Goal: Subscribe to service/newsletter

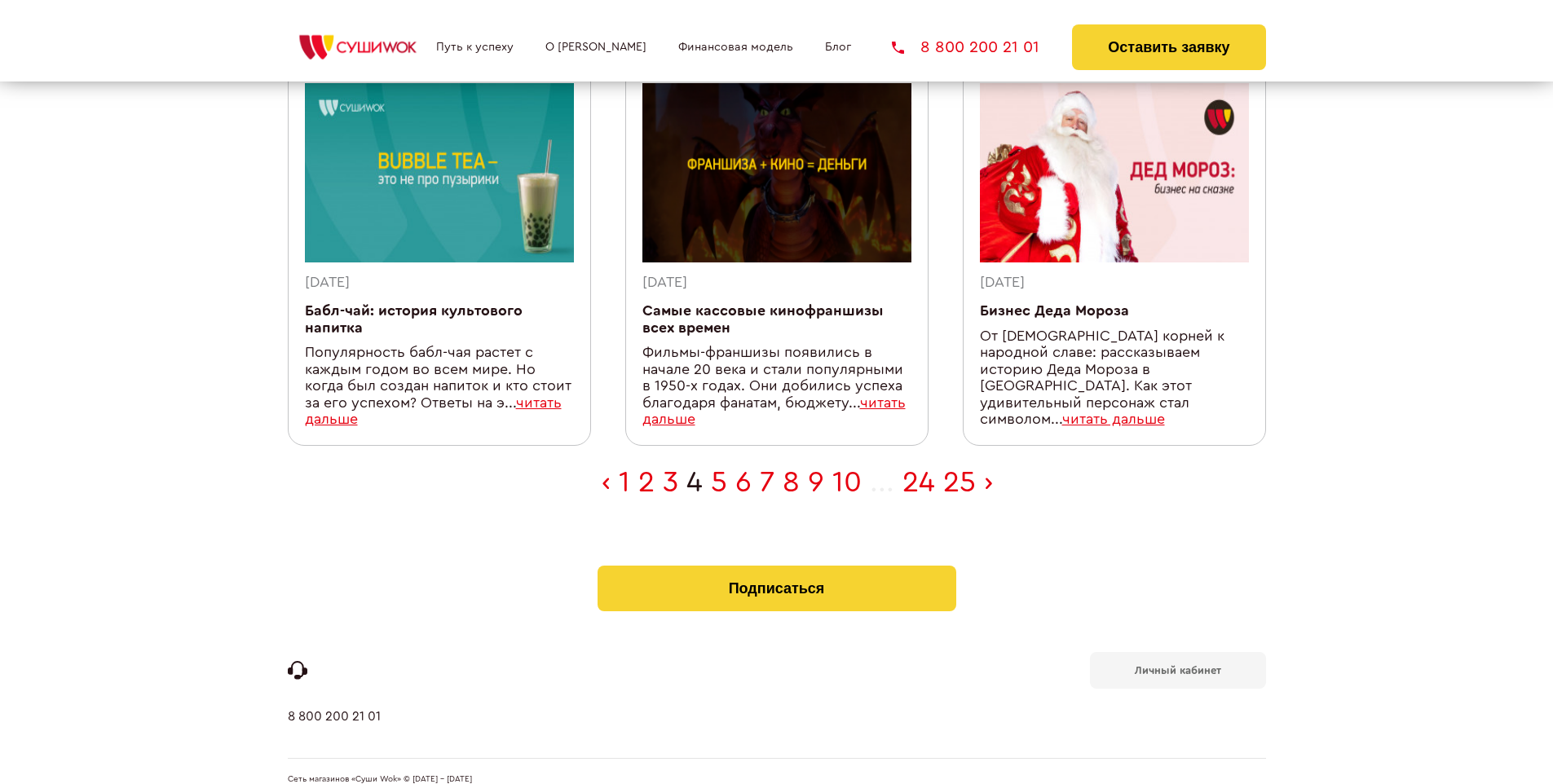
scroll to position [518, 0]
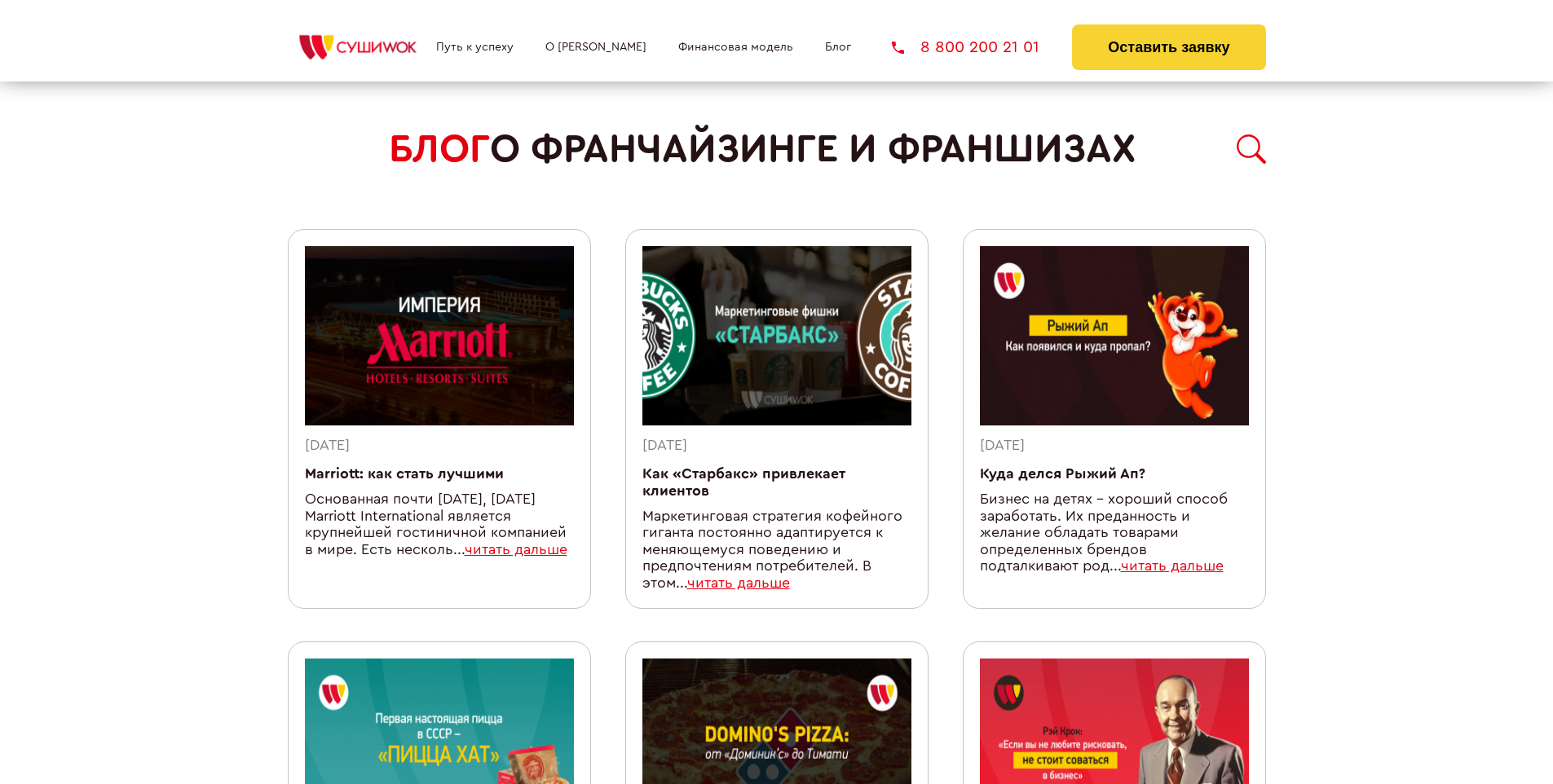
scroll to position [1418, 0]
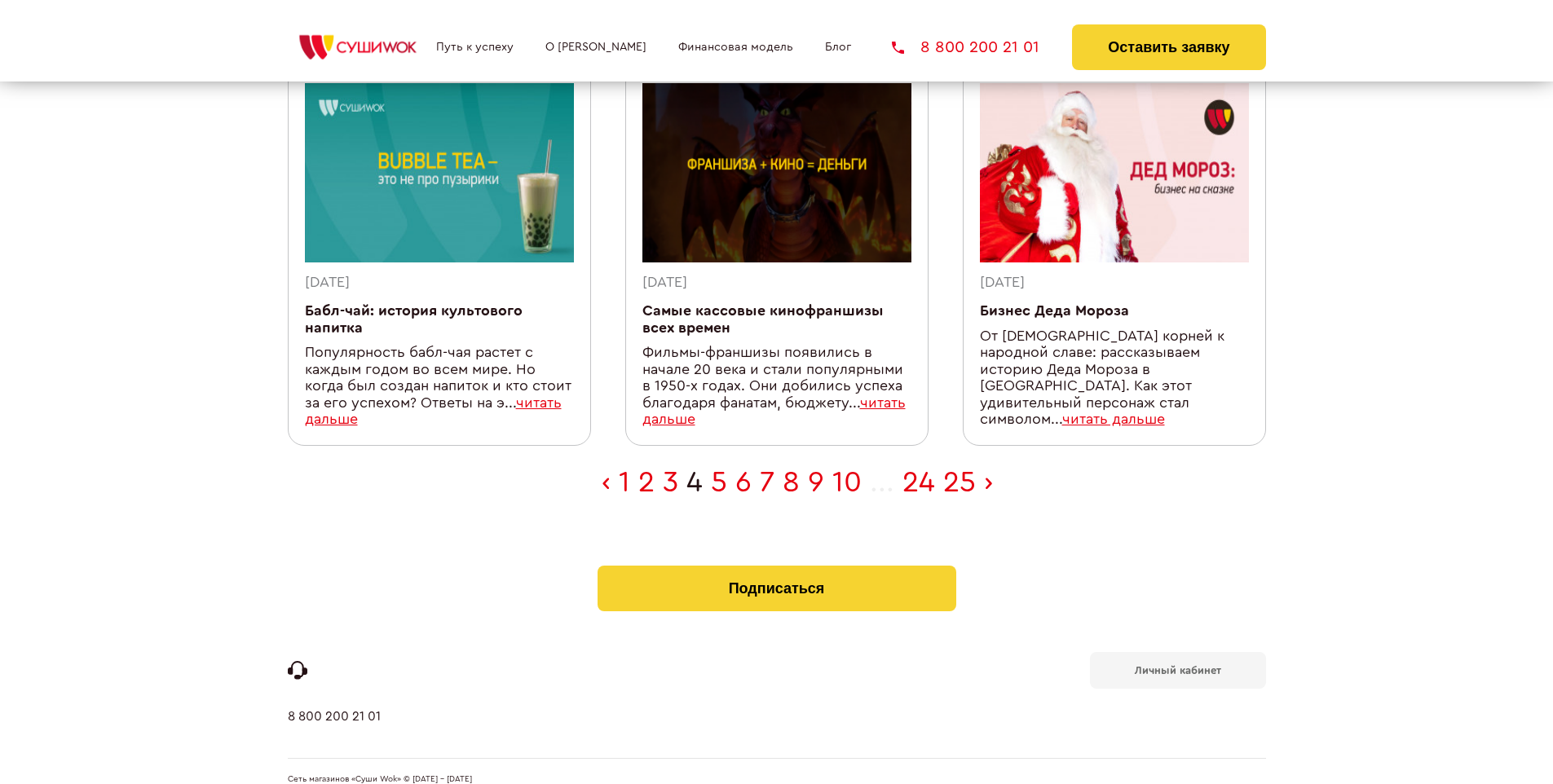
click at [1178, 665] on b "Личный кабинет" at bounding box center [1178, 670] width 86 height 11
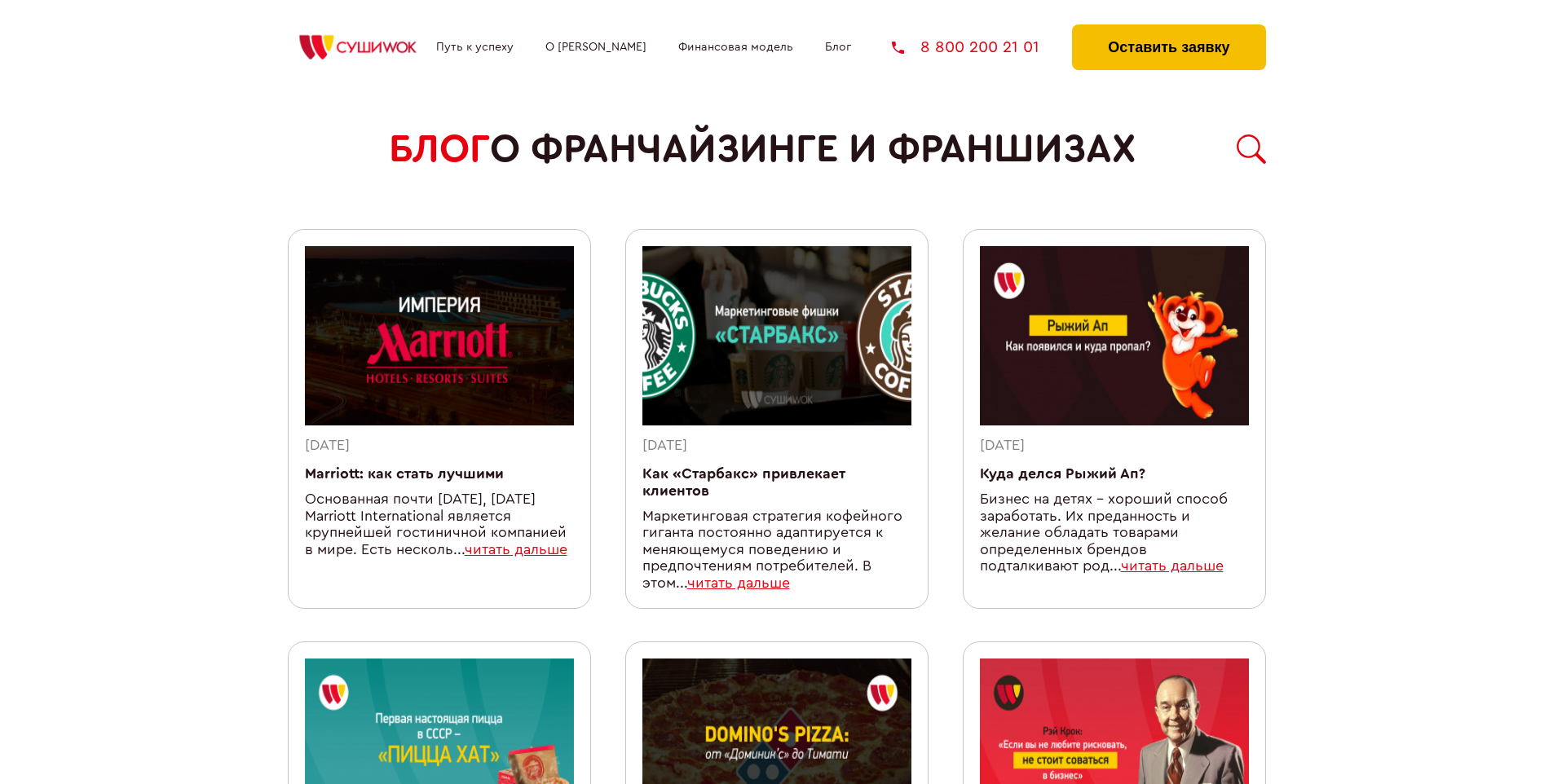
click at [1168, 29] on button "Оставить заявку" at bounding box center [1169, 48] width 193 height 46
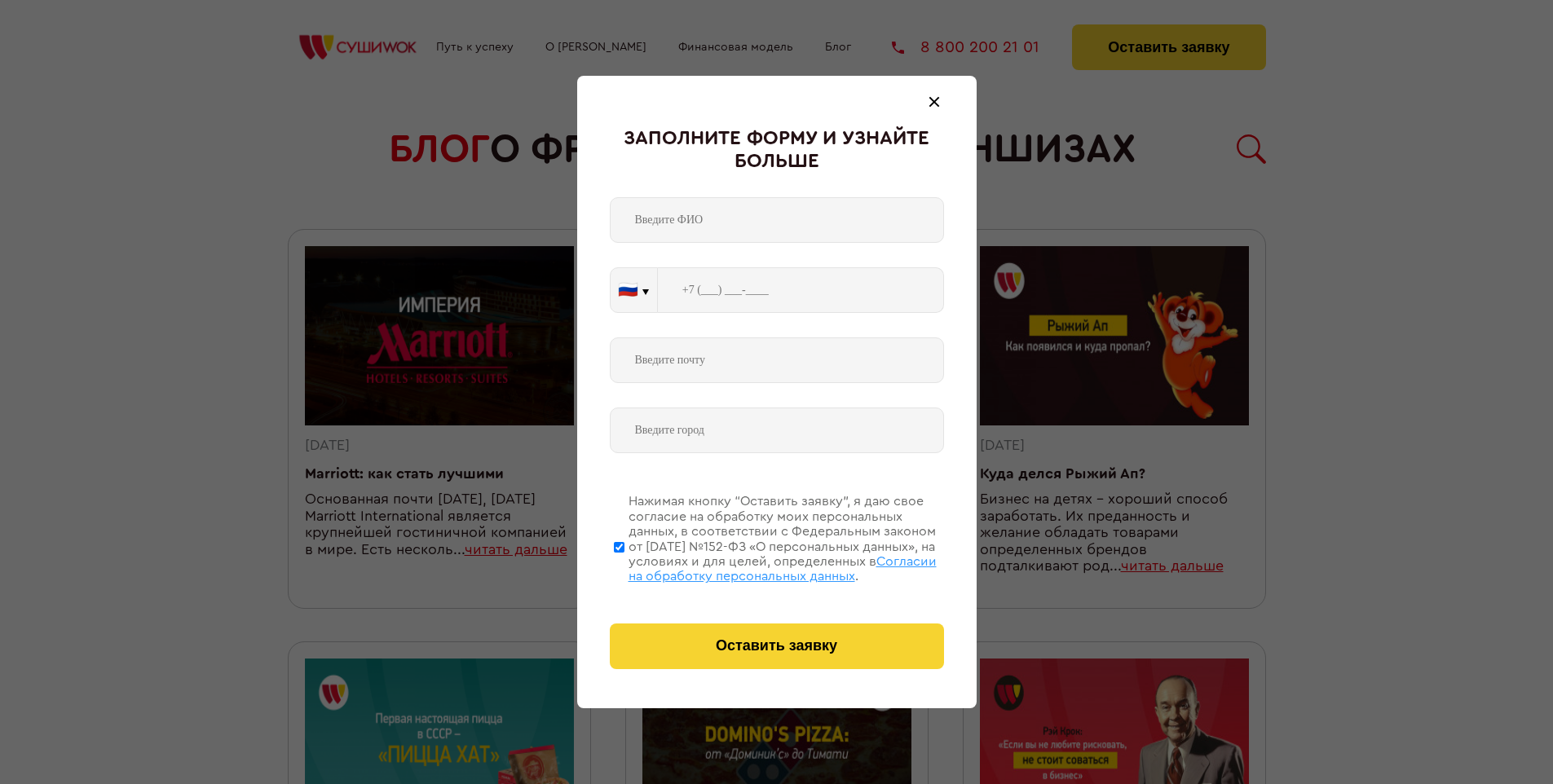
click at [755, 567] on span "Согласии на обработку персональных данных" at bounding box center [783, 569] width 308 height 28
click at [624, 567] on input "Нажимая кнопку “Оставить заявку”, я даю свое согласие на обработку моих персона…" at bounding box center [619, 547] width 11 height 130
checkbox input "false"
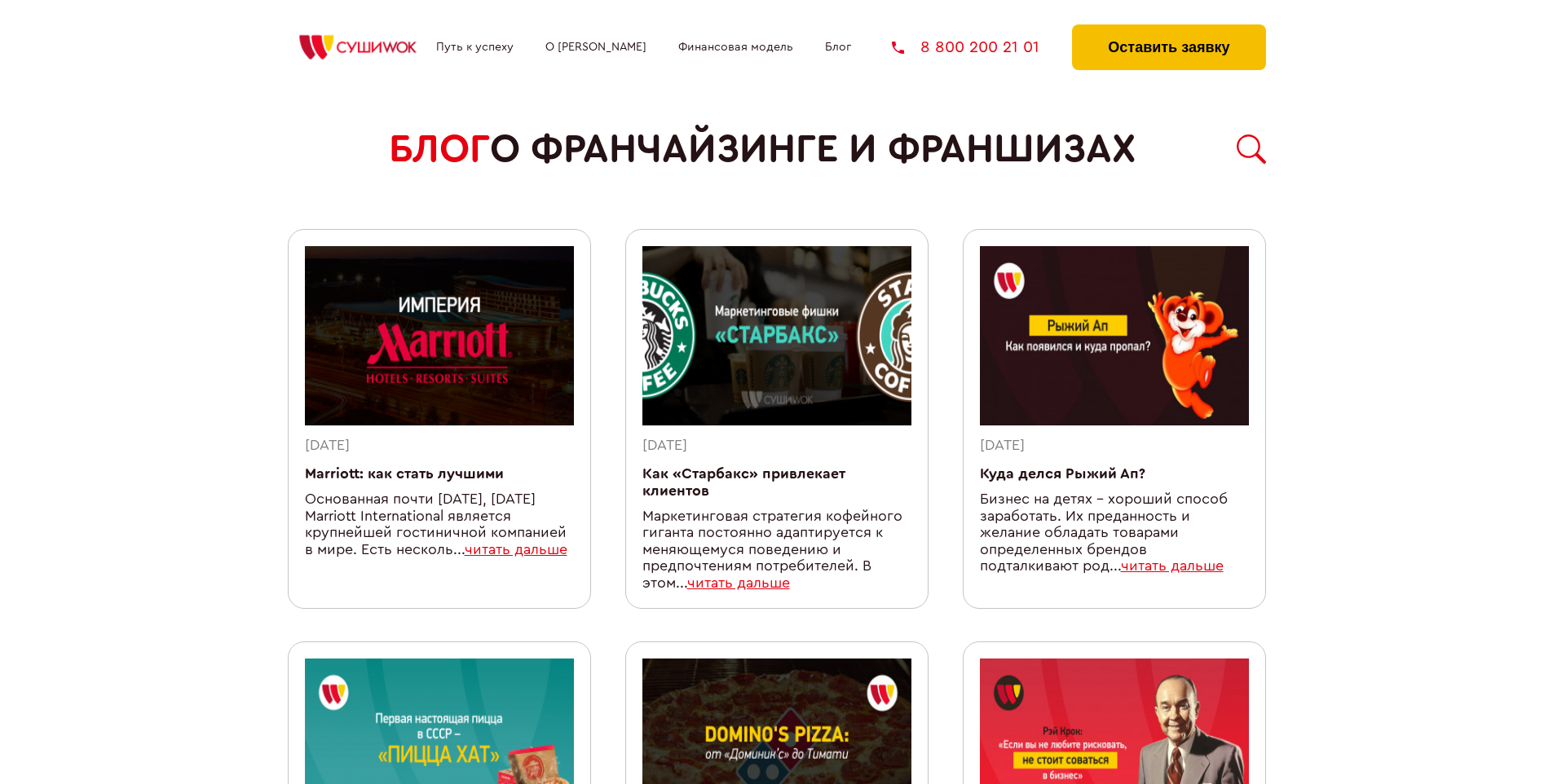
click at [1168, 29] on button "Оставить заявку" at bounding box center [1169, 48] width 193 height 46
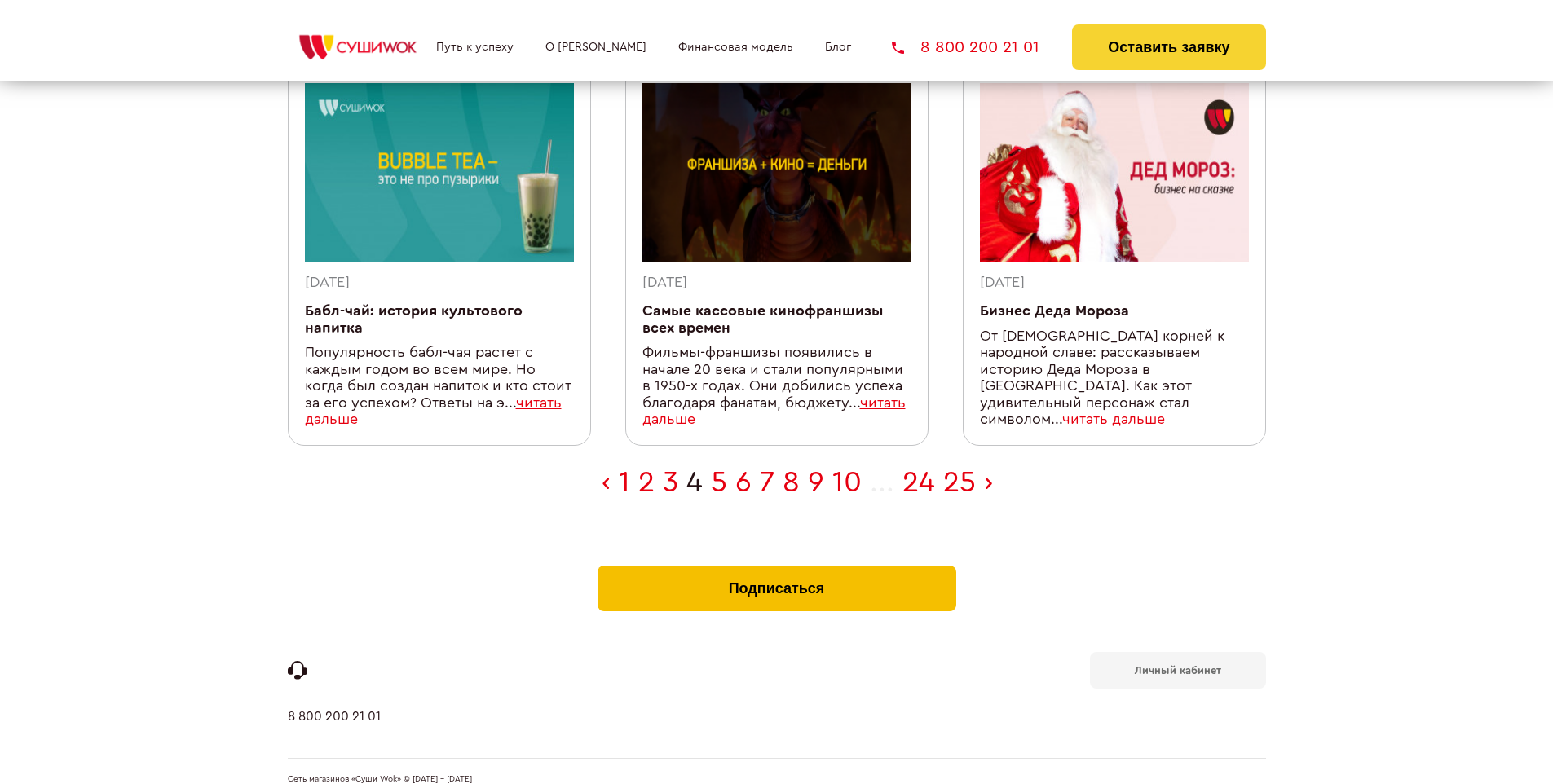
click at [776, 566] on button "Подписаться" at bounding box center [776, 589] width 359 height 46
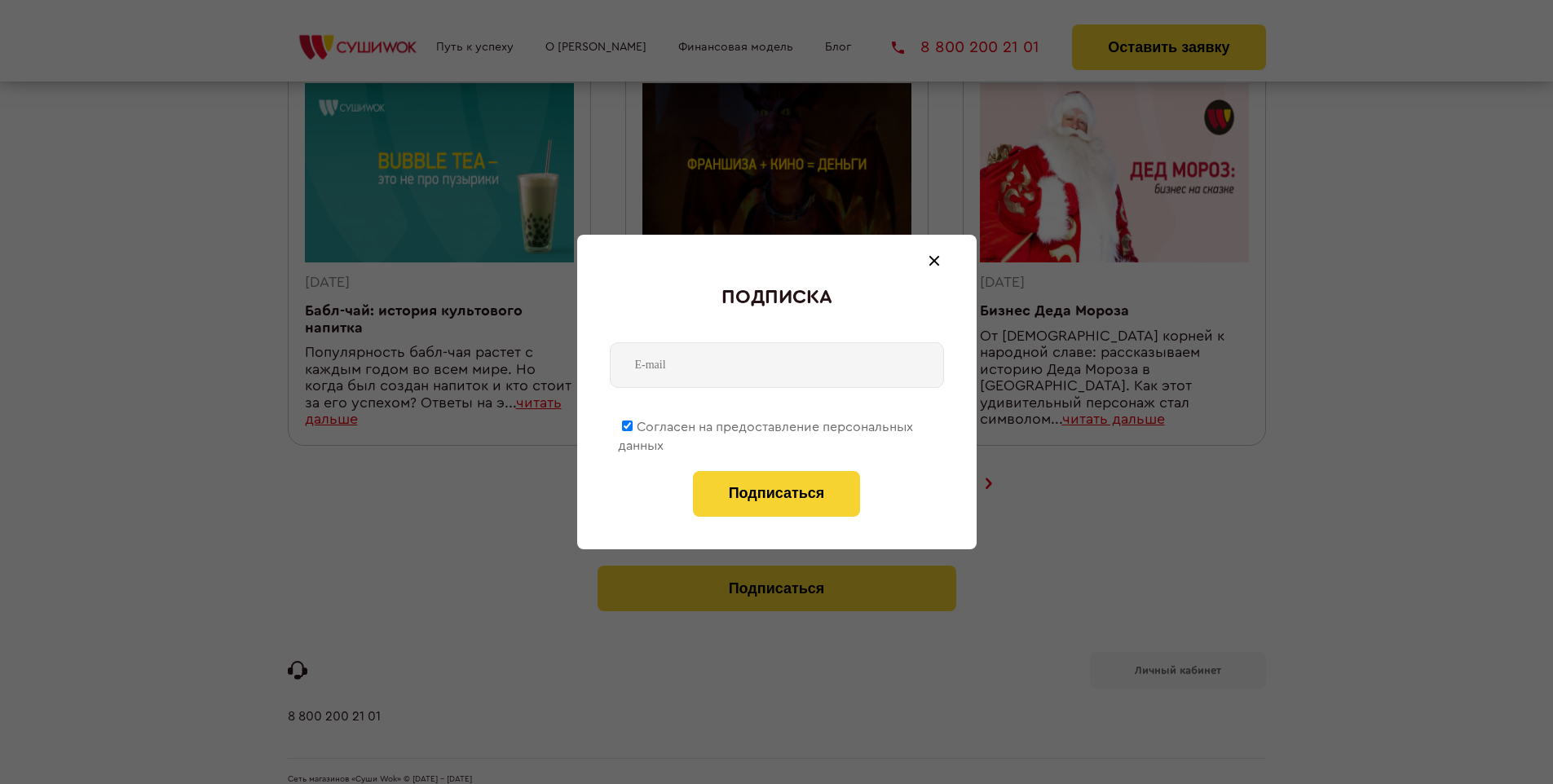
click at [766, 424] on span "Согласен на предоставление персональных данных" at bounding box center [765, 436] width 295 height 32
click at [633, 424] on input "Согласен на предоставление персональных данных" at bounding box center [627, 425] width 11 height 11
checkbox input "false"
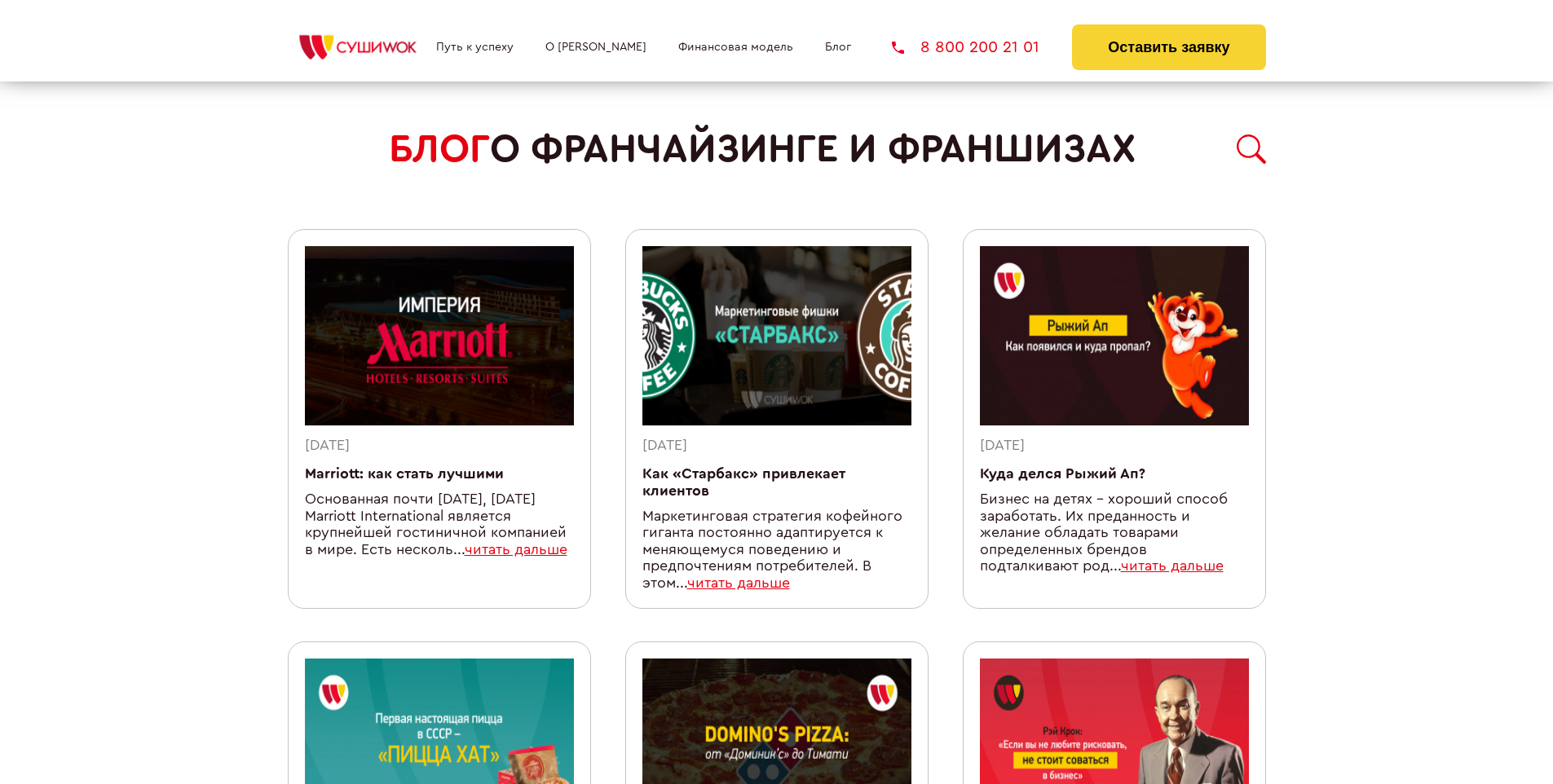
scroll to position [1418, 0]
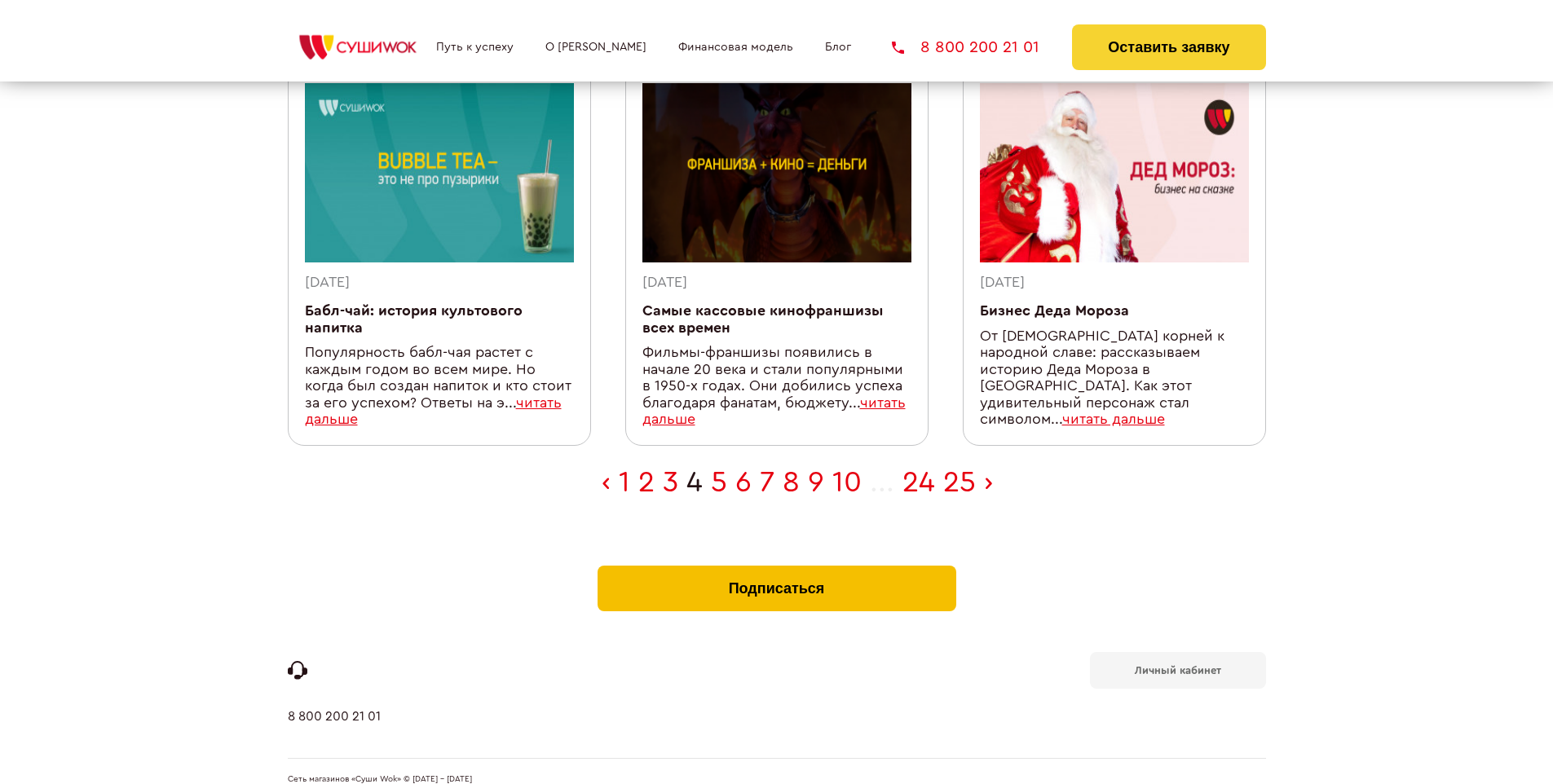
click at [776, 566] on button "Подписаться" at bounding box center [776, 589] width 359 height 46
